Goal: Find specific page/section: Find specific page/section

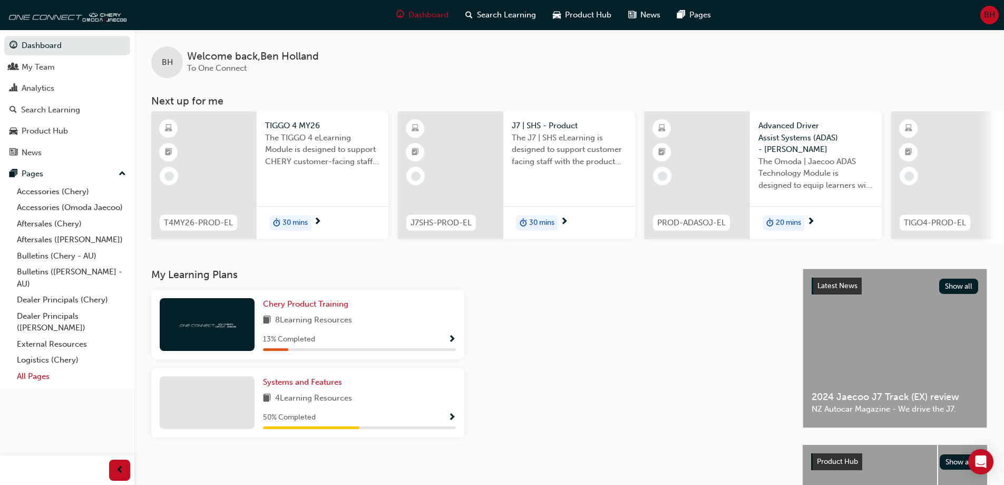
click at [43, 375] on link "All Pages" at bounding box center [72, 376] width 118 height 16
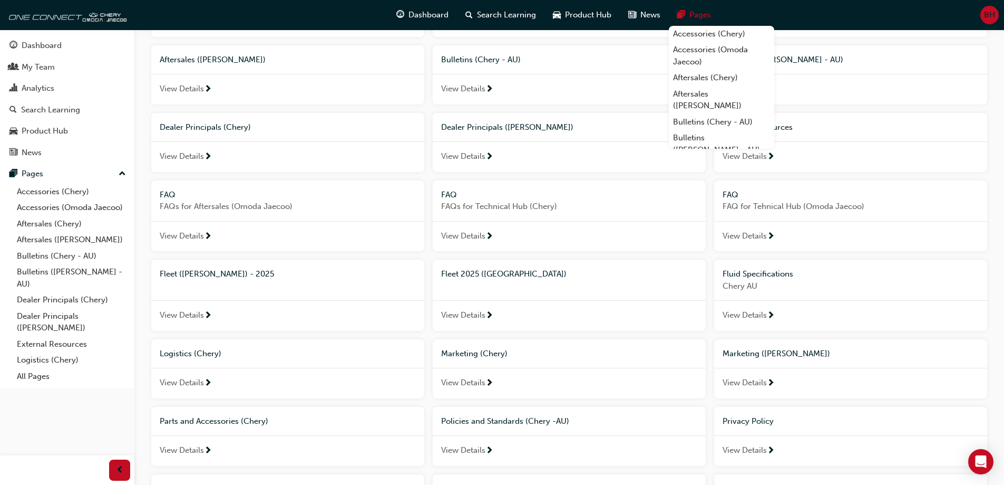
scroll to position [158, 0]
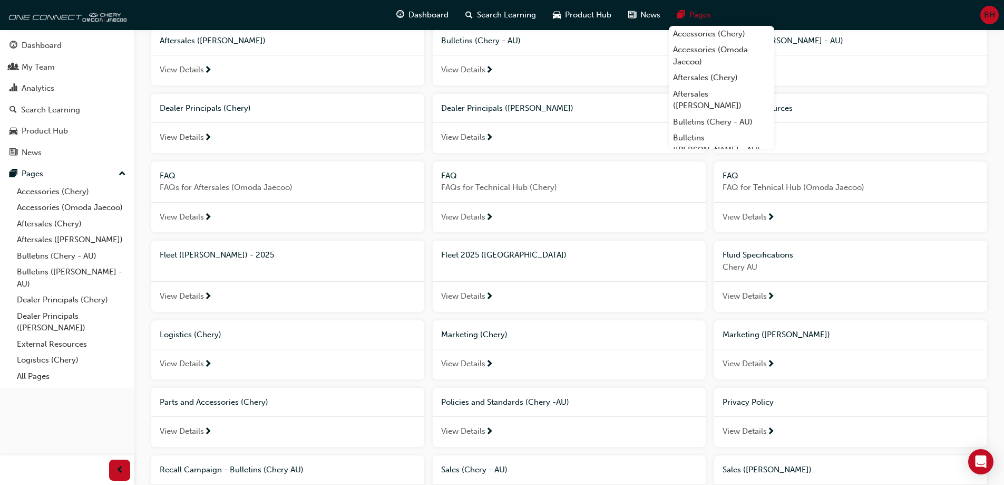
click at [173, 291] on span "View Details" at bounding box center [182, 296] width 44 height 12
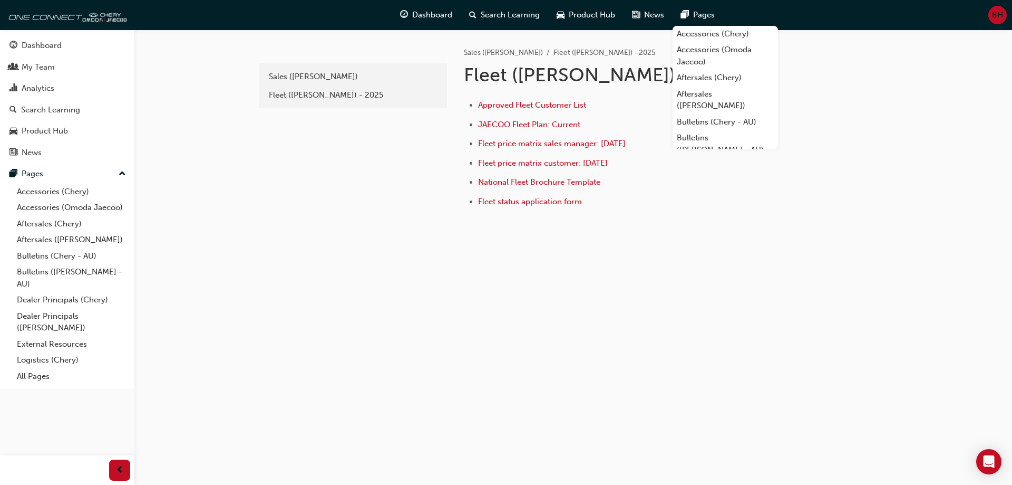
click at [850, 148] on div "Approved Fleet Customer List JAECOO Fleet Plan: Current Fleet price matrix sale…" at bounding box center [668, 150] width 409 height 120
click at [537, 105] on span "Approved Fleet Customer List" at bounding box center [532, 104] width 108 height 9
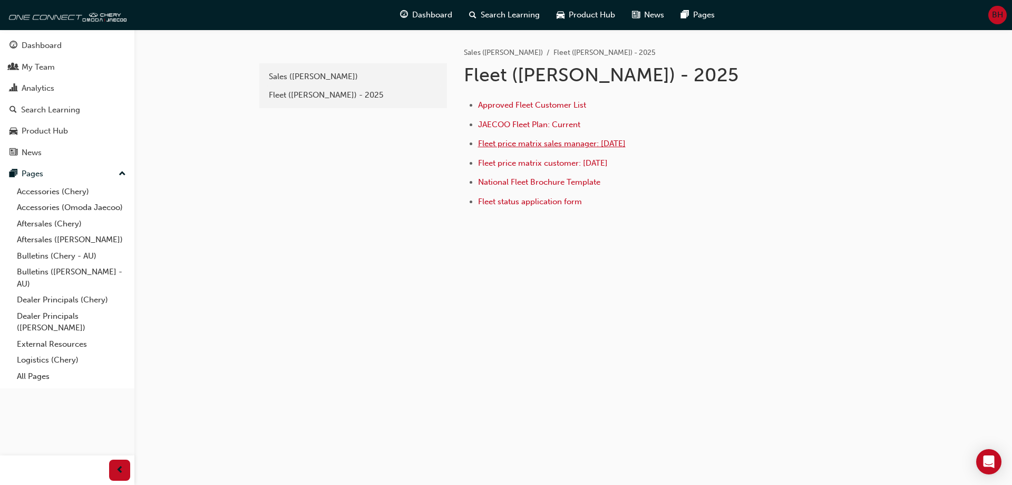
click at [534, 143] on span "Fleet price matrix sales manager: [DATE]" at bounding box center [552, 143] width 148 height 9
